Goal: Find specific page/section: Find specific page/section

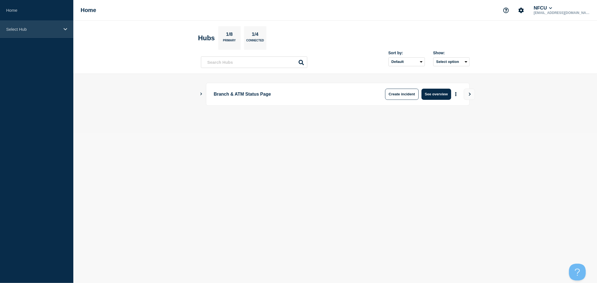
click at [57, 35] on div "Select Hub" at bounding box center [36, 29] width 73 height 17
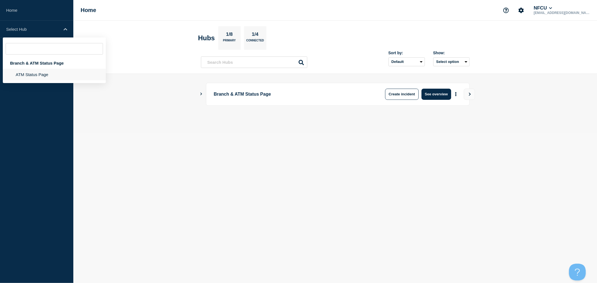
click at [43, 75] on li "ATM Status Page" at bounding box center [54, 74] width 103 height 11
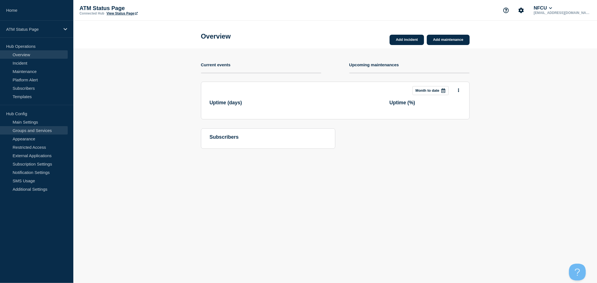
click at [43, 132] on link "Groups and Services" at bounding box center [34, 130] width 68 height 8
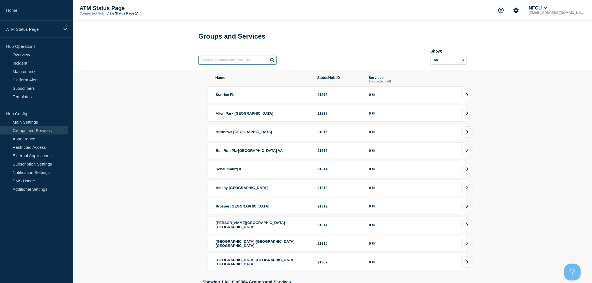
click at [238, 62] on input "text" at bounding box center [237, 60] width 78 height 9
type input "FA8T"
